Goal: Obtain resource: Download file/media

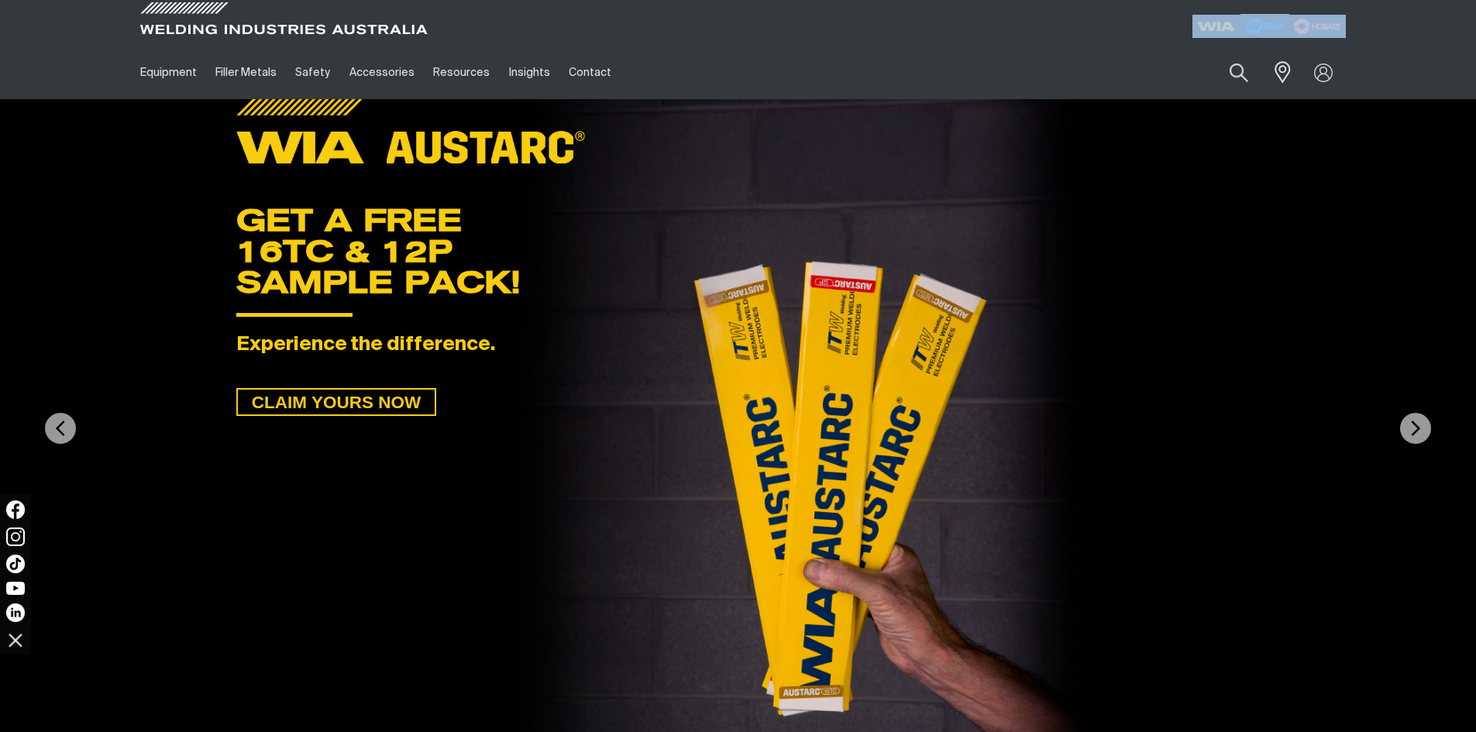
drag, startPoint x: 975, startPoint y: 5, endPoint x: 6, endPoint y: 769, distance: 1233.5
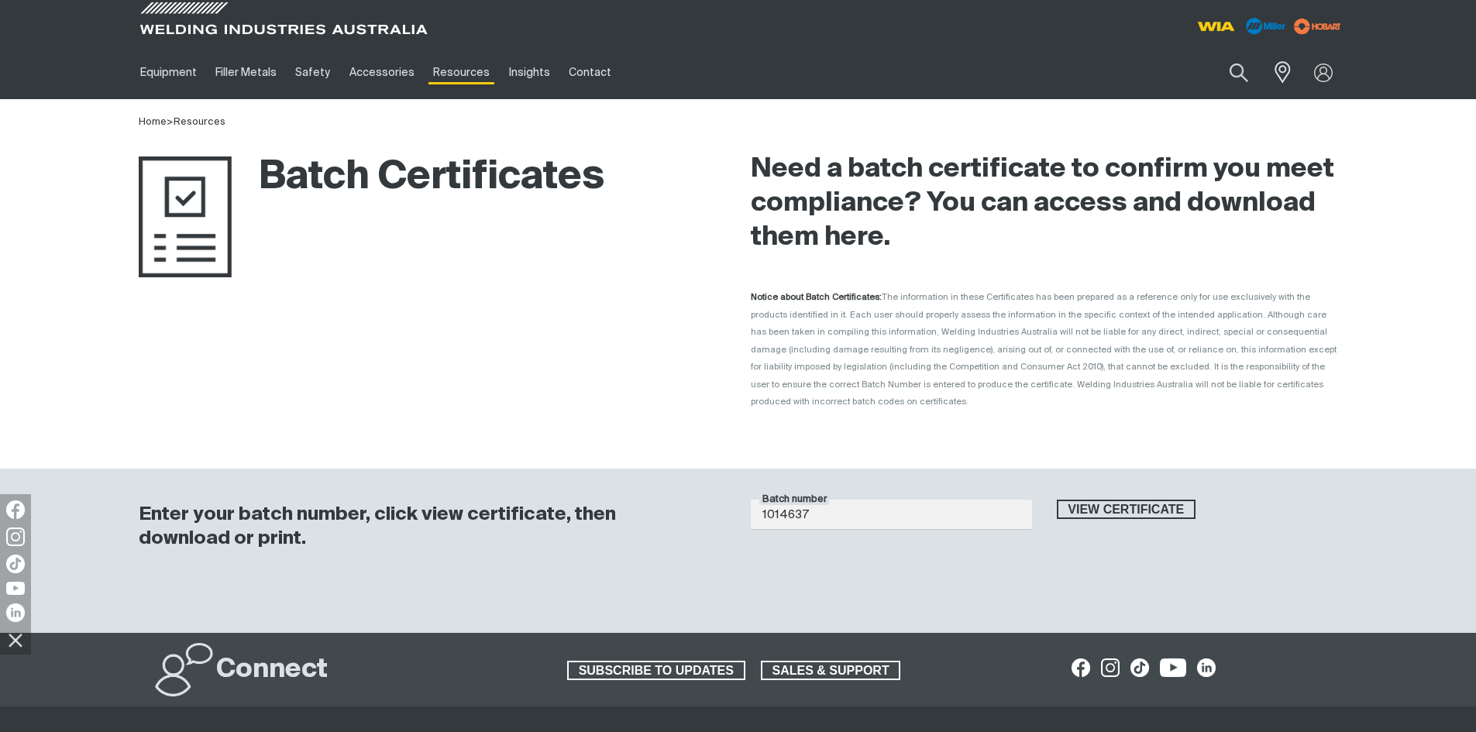
type input "1014637"
click at [1057, 500] on button "View certificate" at bounding box center [1126, 510] width 139 height 20
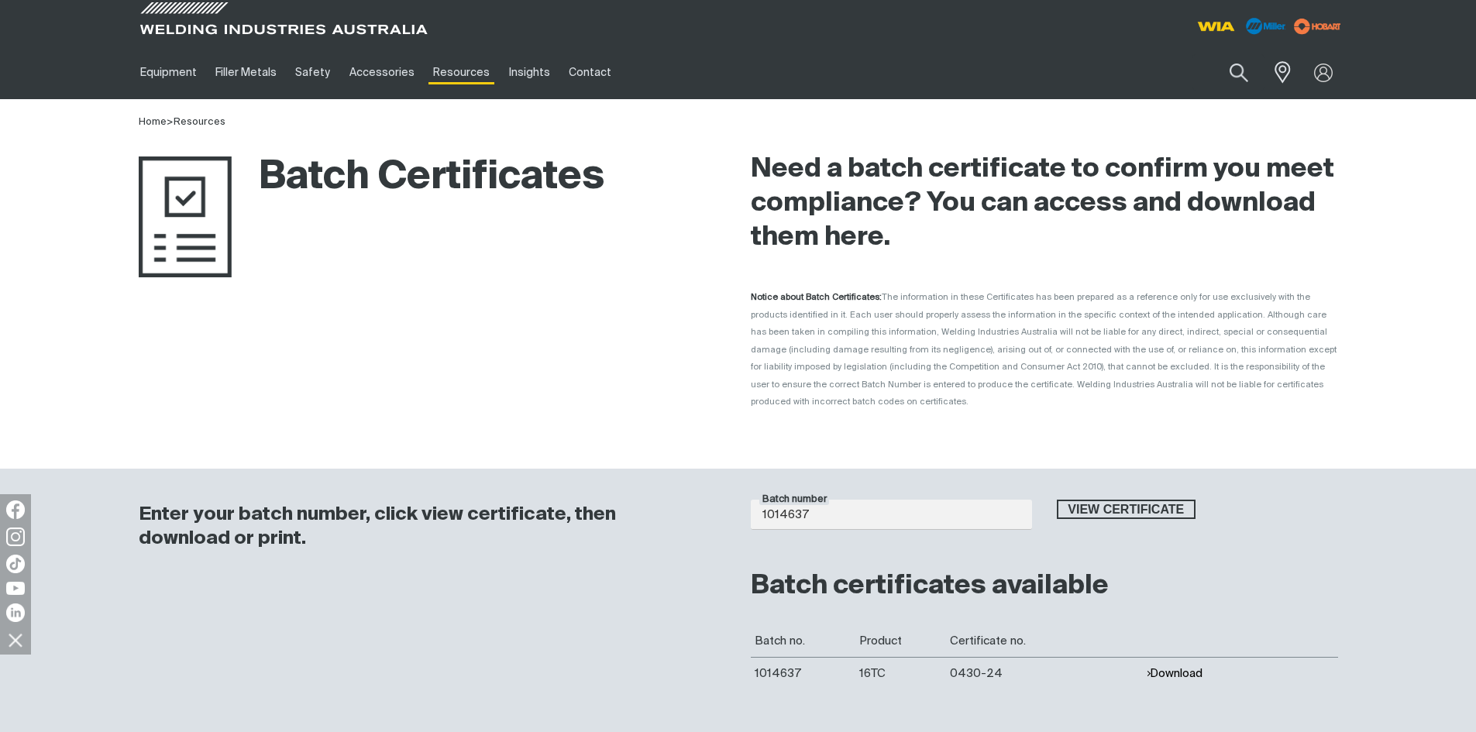
click at [1167, 667] on button "Download" at bounding box center [1174, 673] width 57 height 13
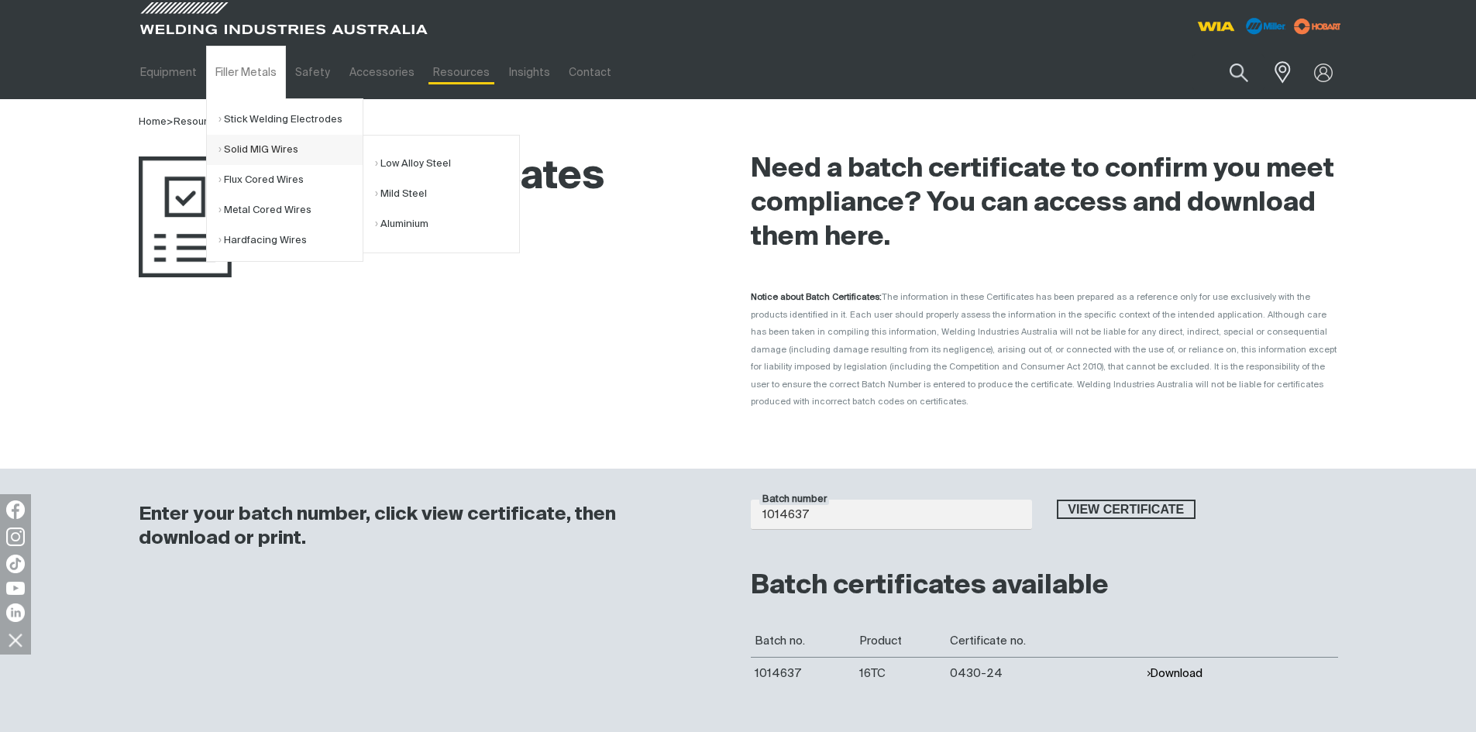
click at [261, 146] on link "Solid MIG Wires" at bounding box center [290, 150] width 144 height 30
